Goal: Transaction & Acquisition: Download file/media

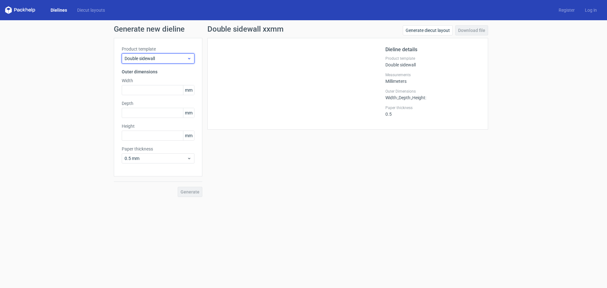
click at [137, 56] on span "Double sidewall" at bounding box center [156, 58] width 62 height 6
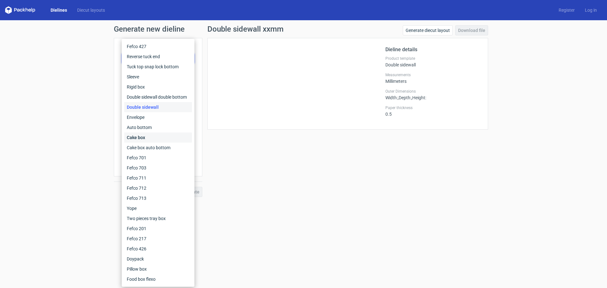
click at [164, 142] on div "Cake box" at bounding box center [158, 137] width 68 height 10
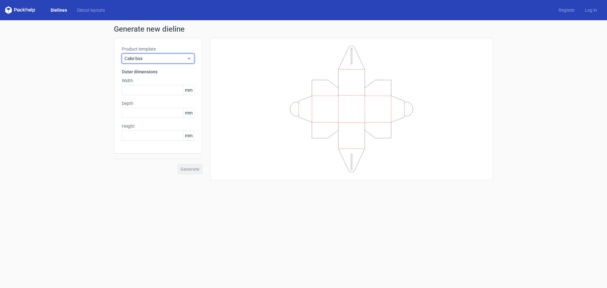
click at [154, 61] on span "Cake box" at bounding box center [156, 58] width 62 height 6
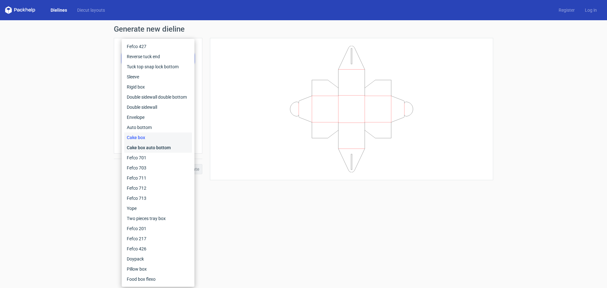
click at [156, 150] on div "Cake box auto bottom" at bounding box center [158, 148] width 68 height 10
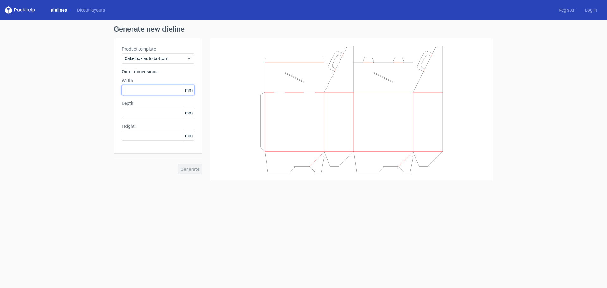
click at [151, 89] on input "text" at bounding box center [158, 90] width 73 height 10
type input "350"
click at [135, 112] on input "text" at bounding box center [158, 113] width 73 height 10
type input "350"
click at [134, 134] on input "text" at bounding box center [158, 136] width 73 height 10
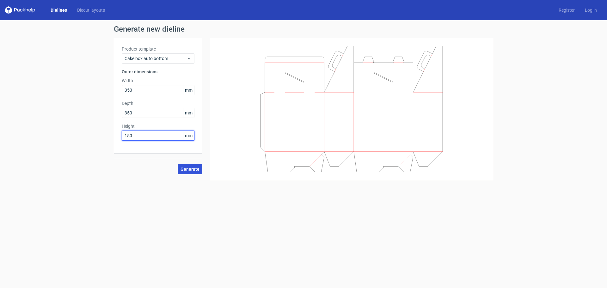
type input "150"
click at [184, 171] on span "Generate" at bounding box center [190, 169] width 19 height 4
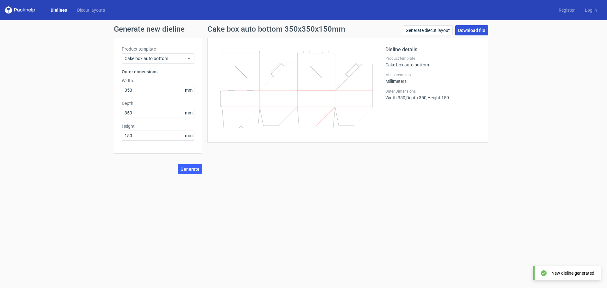
click at [474, 26] on link "Download file" at bounding box center [471, 30] width 33 height 10
click at [144, 55] on span "Cake box auto bottom" at bounding box center [156, 58] width 62 height 6
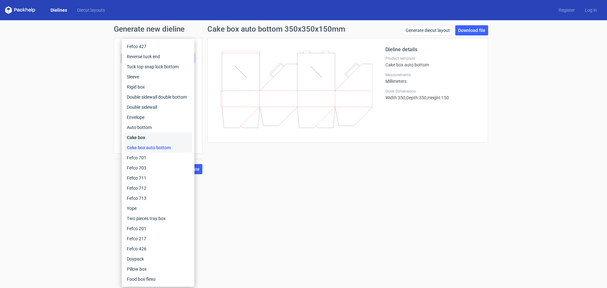
click at [153, 139] on div "Cake box" at bounding box center [158, 137] width 68 height 10
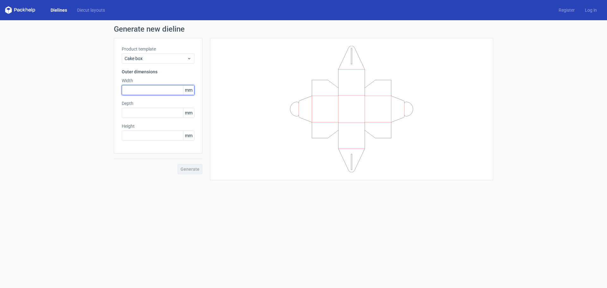
click at [145, 90] on input "text" at bounding box center [158, 90] width 73 height 10
type input "350"
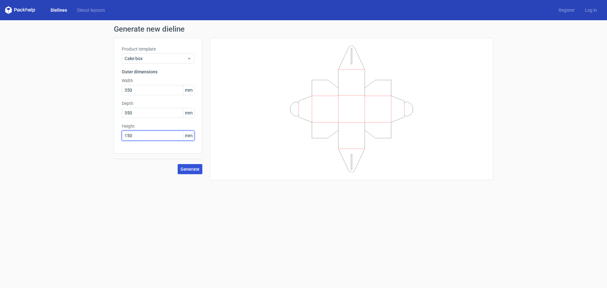
type input "150"
click at [196, 170] on span "Generate" at bounding box center [190, 169] width 19 height 4
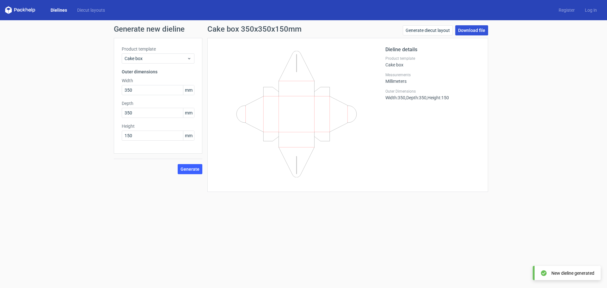
click at [471, 31] on link "Download file" at bounding box center [471, 30] width 33 height 10
